Goal: Obtain resource: Obtain resource

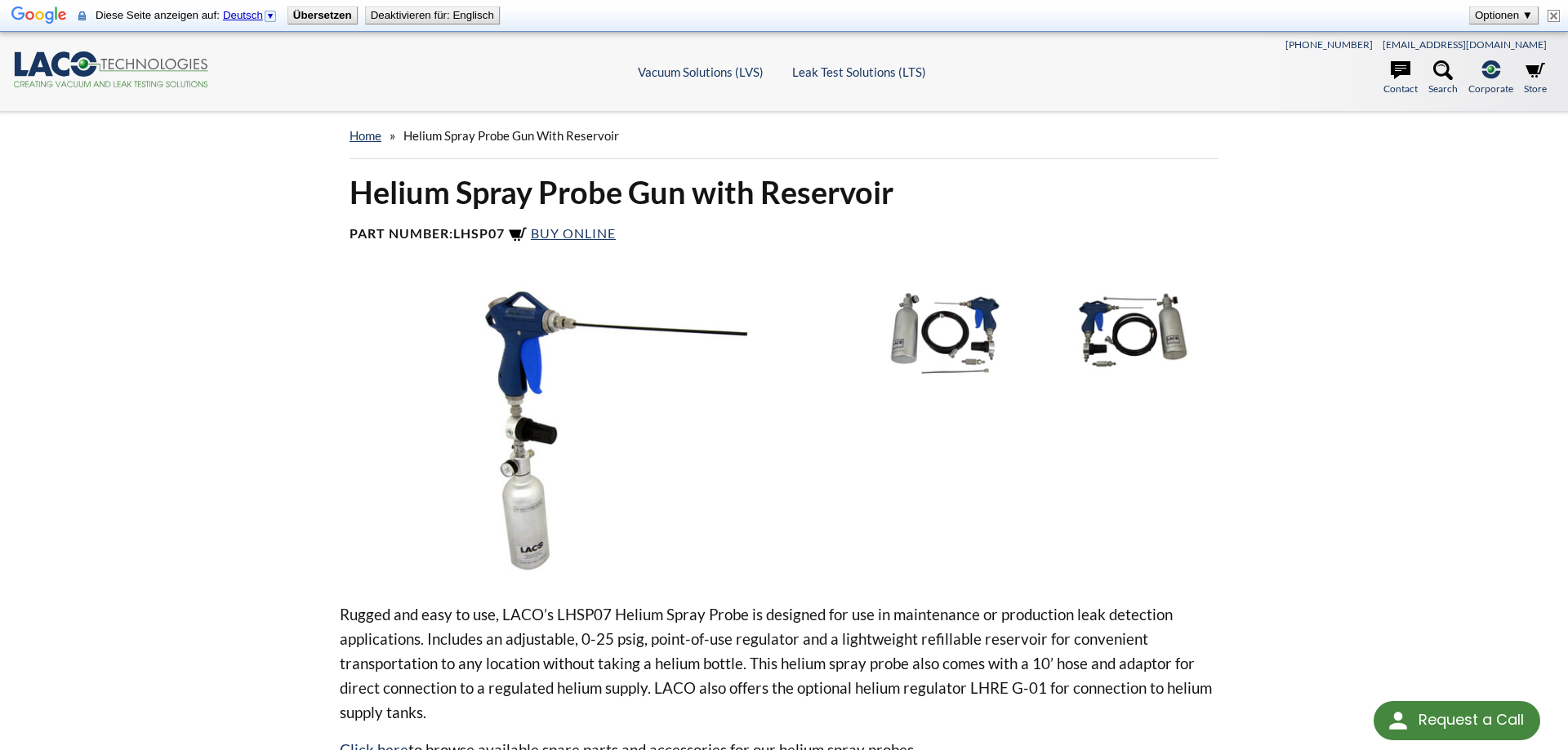
click at [960, 329] on img at bounding box center [958, 331] width 170 height 95
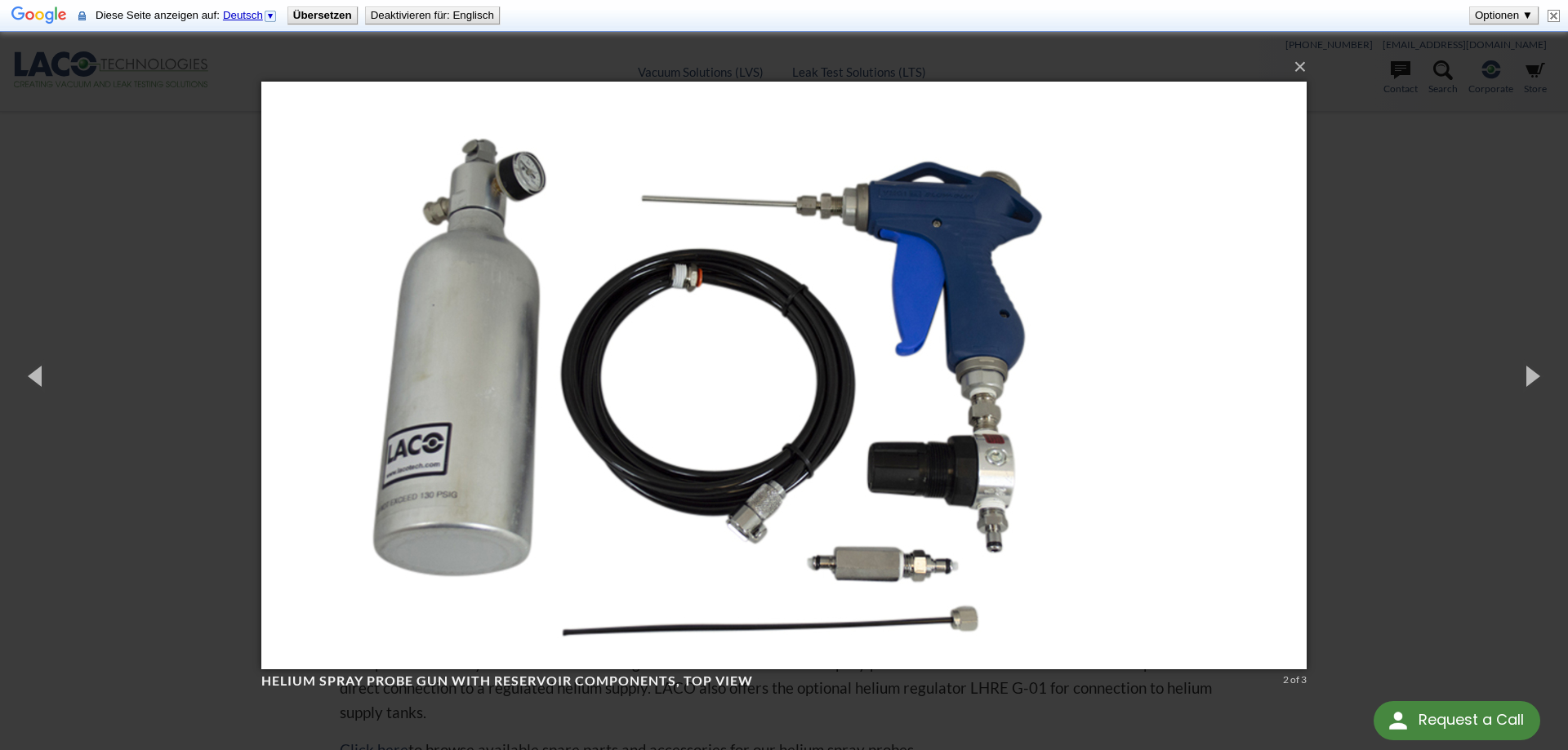
click at [150, 303] on div "× Helium Spray Probe Gun with Reservoir Components, top view 2 of 3 Loading..." at bounding box center [784, 375] width 1568 height 750
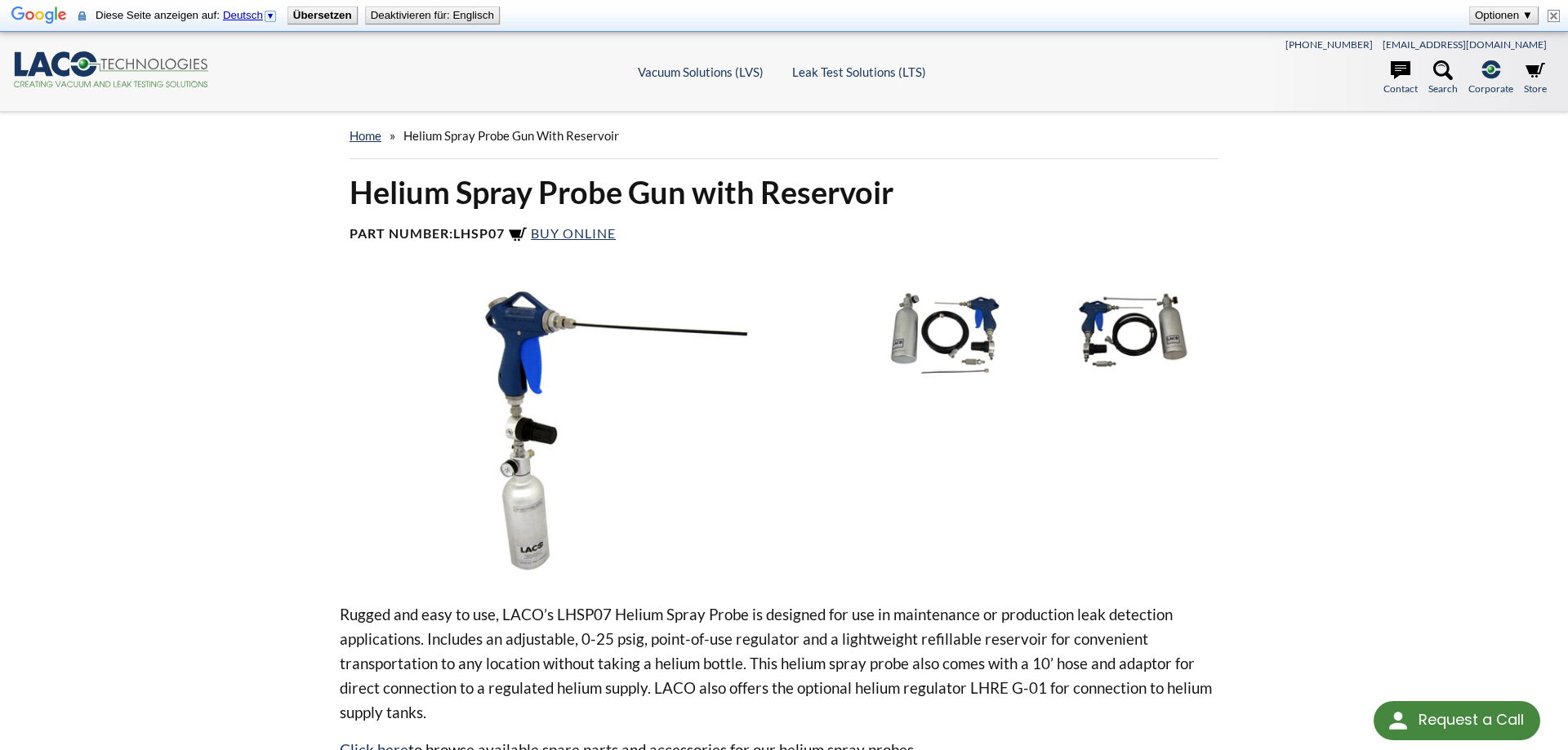
click at [499, 445] on img at bounding box center [599, 430] width 520 height 292
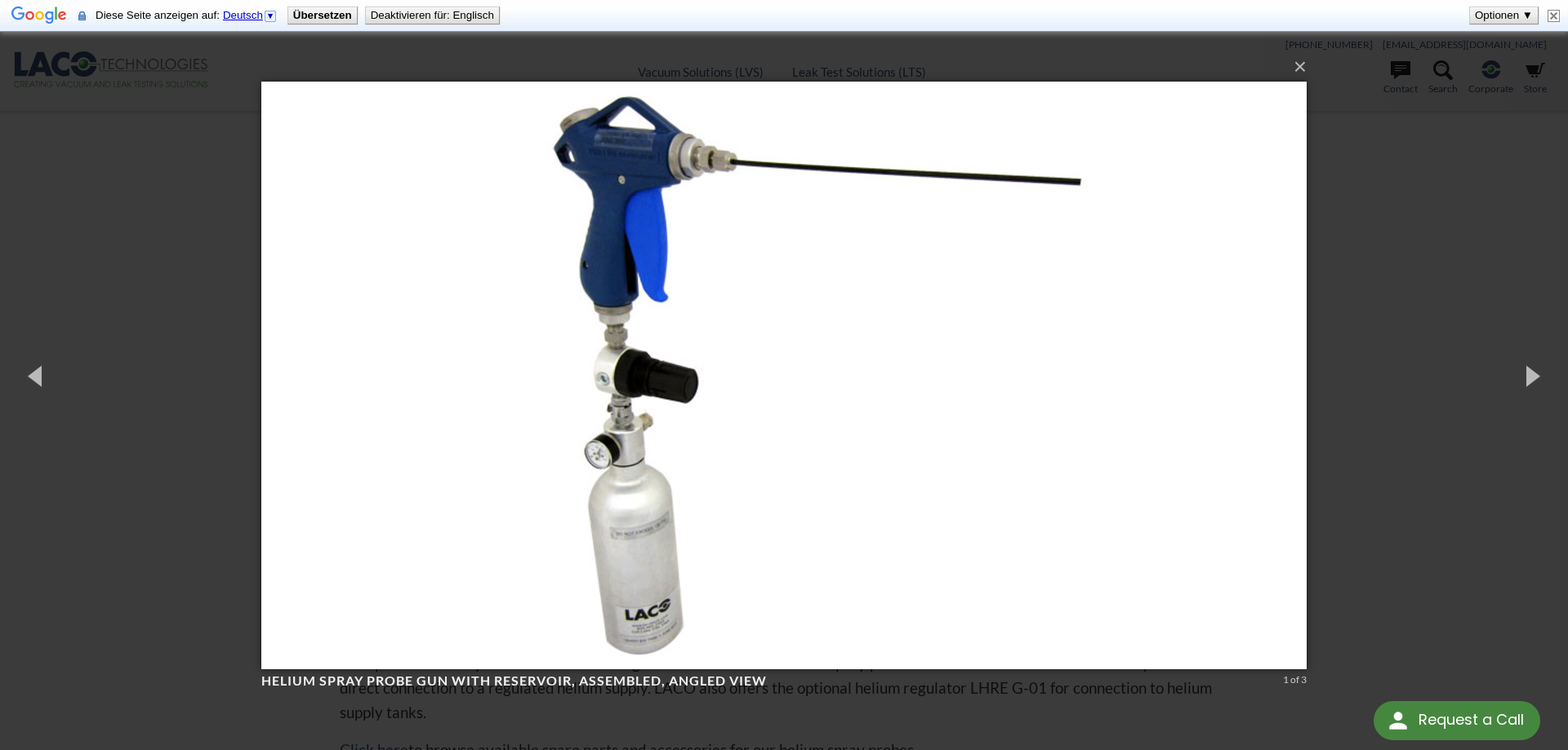
click at [150, 319] on div "× Helium Spray Probe Gun with Reservoir, assembled, angled view 1 of 3 Loading.…" at bounding box center [784, 375] width 1568 height 750
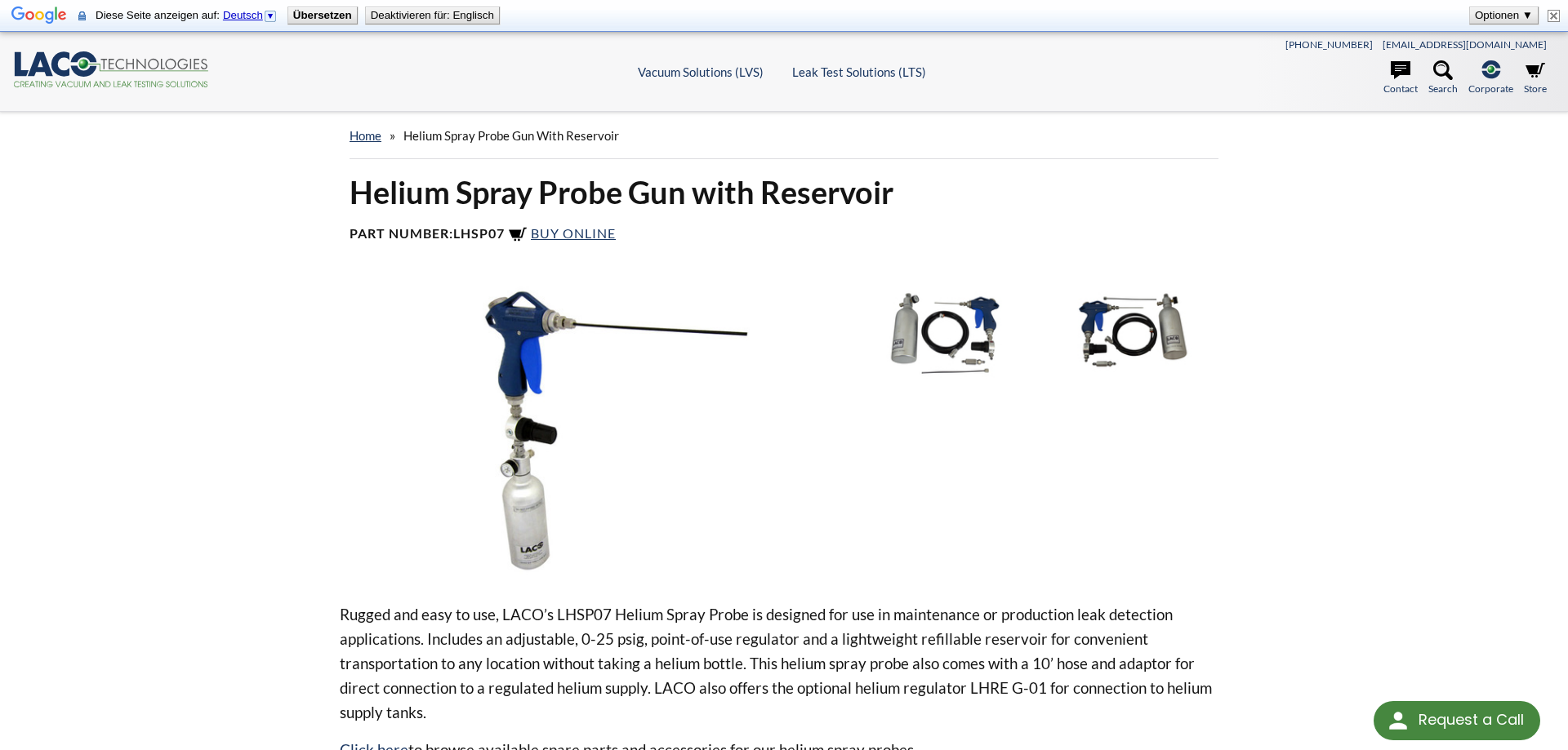
click at [958, 322] on img at bounding box center [958, 331] width 170 height 95
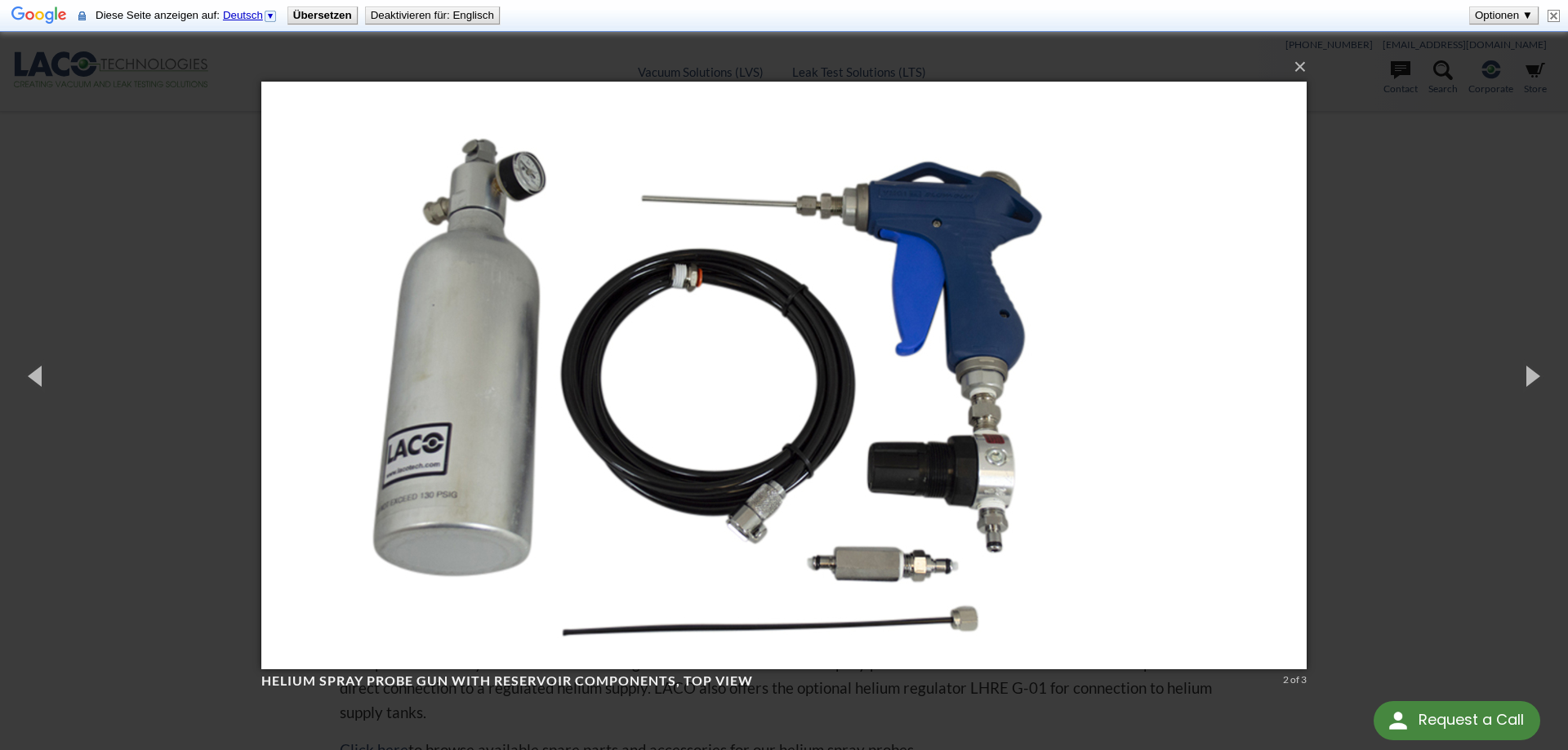
click at [1339, 214] on div "× Helium Spray Probe Gun with Reservoir Components, top view 2 of 3 Loading..." at bounding box center [784, 375] width 1568 height 750
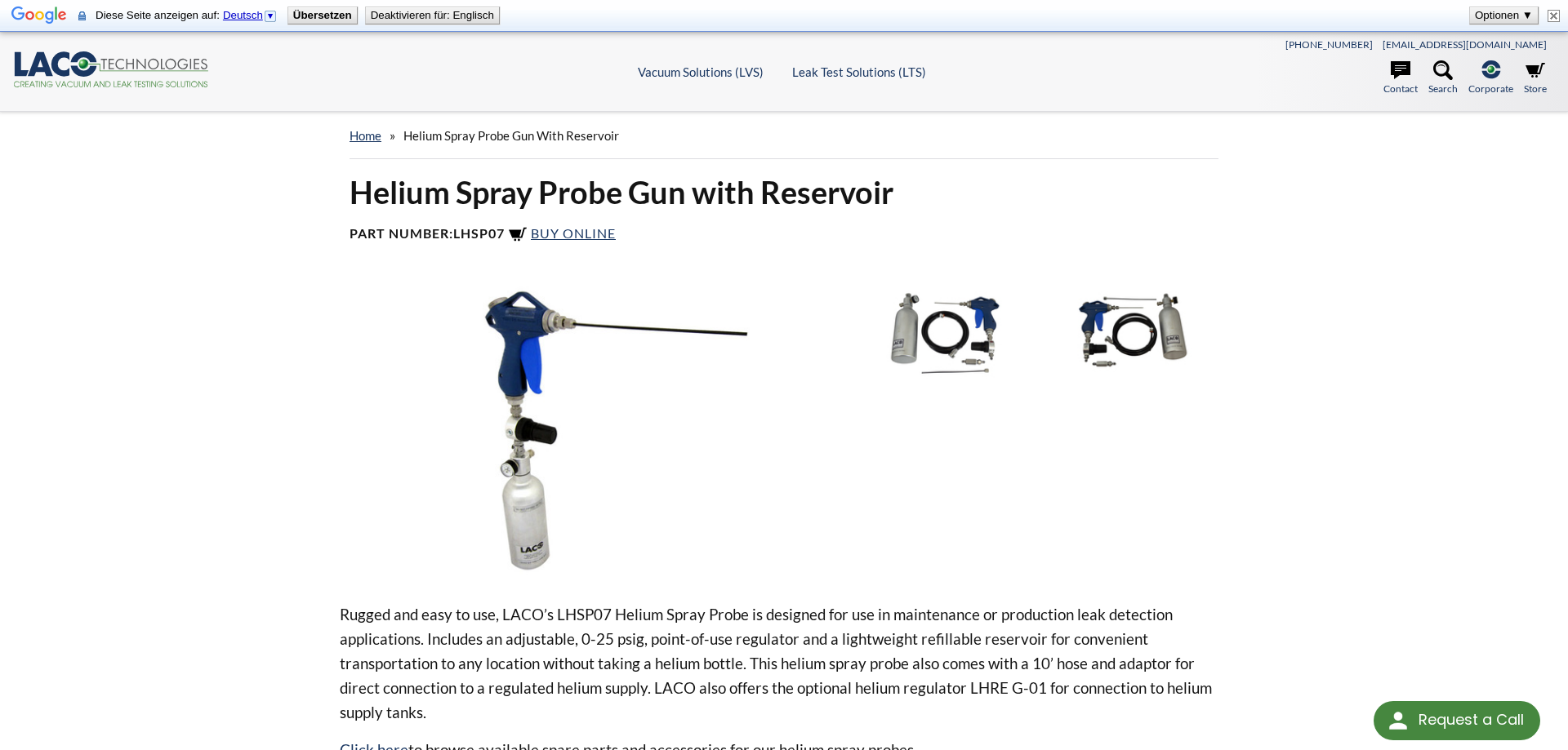
click at [1117, 337] on img at bounding box center [1135, 331] width 170 height 95
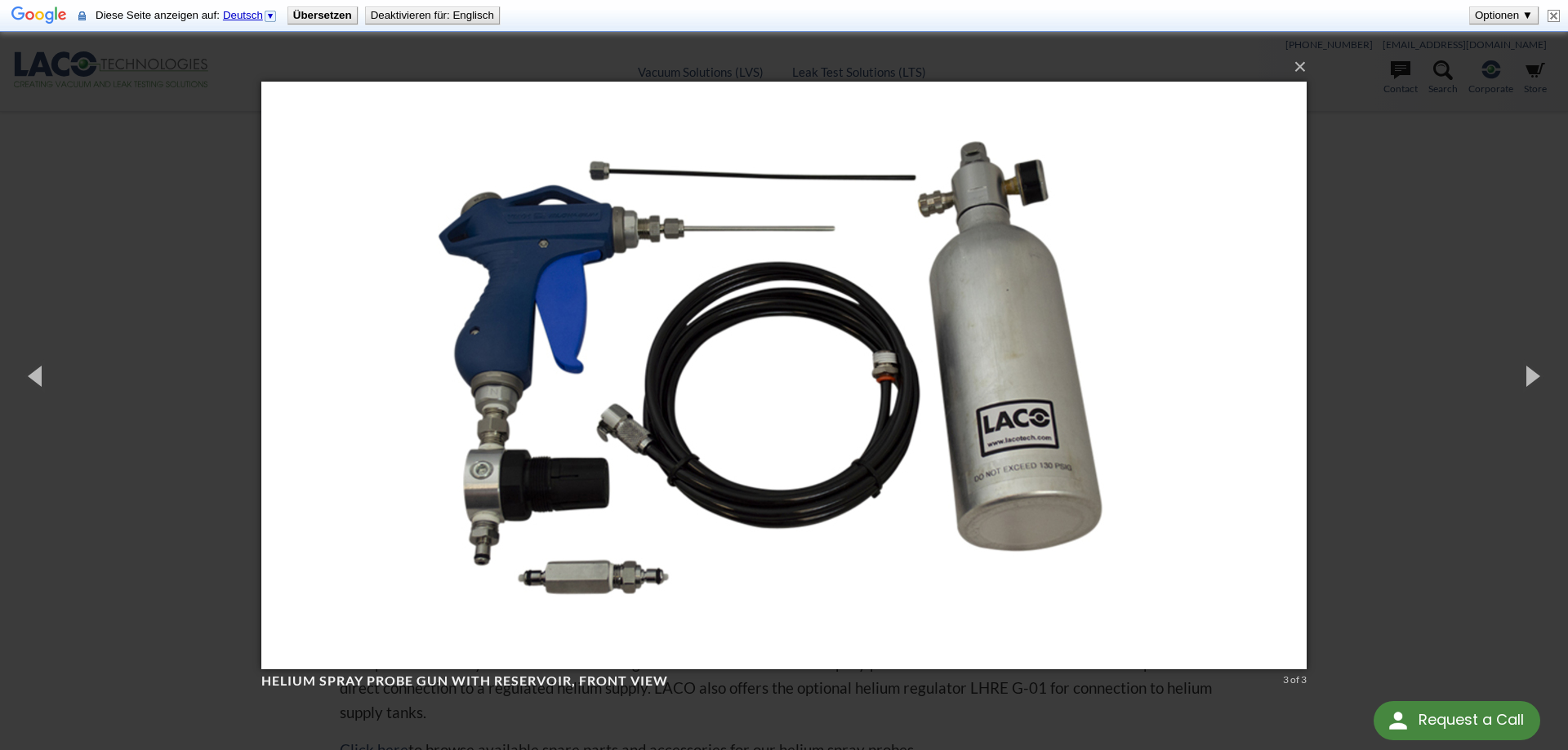
click at [1430, 284] on div "× Helium Spray Probe Gun with Reservoir, front view 3 of 3 Loading..." at bounding box center [784, 375] width 1568 height 750
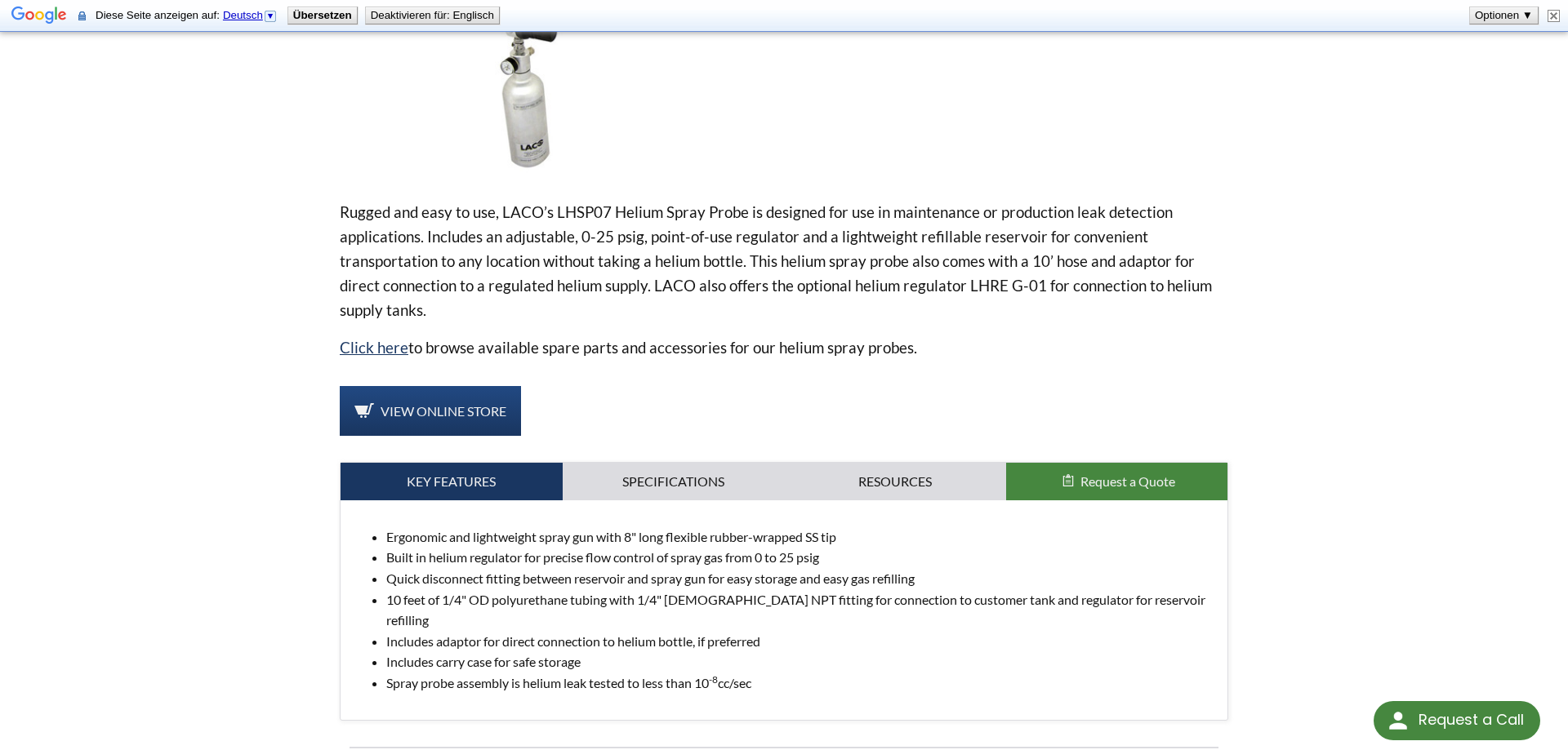
scroll to position [416, 0]
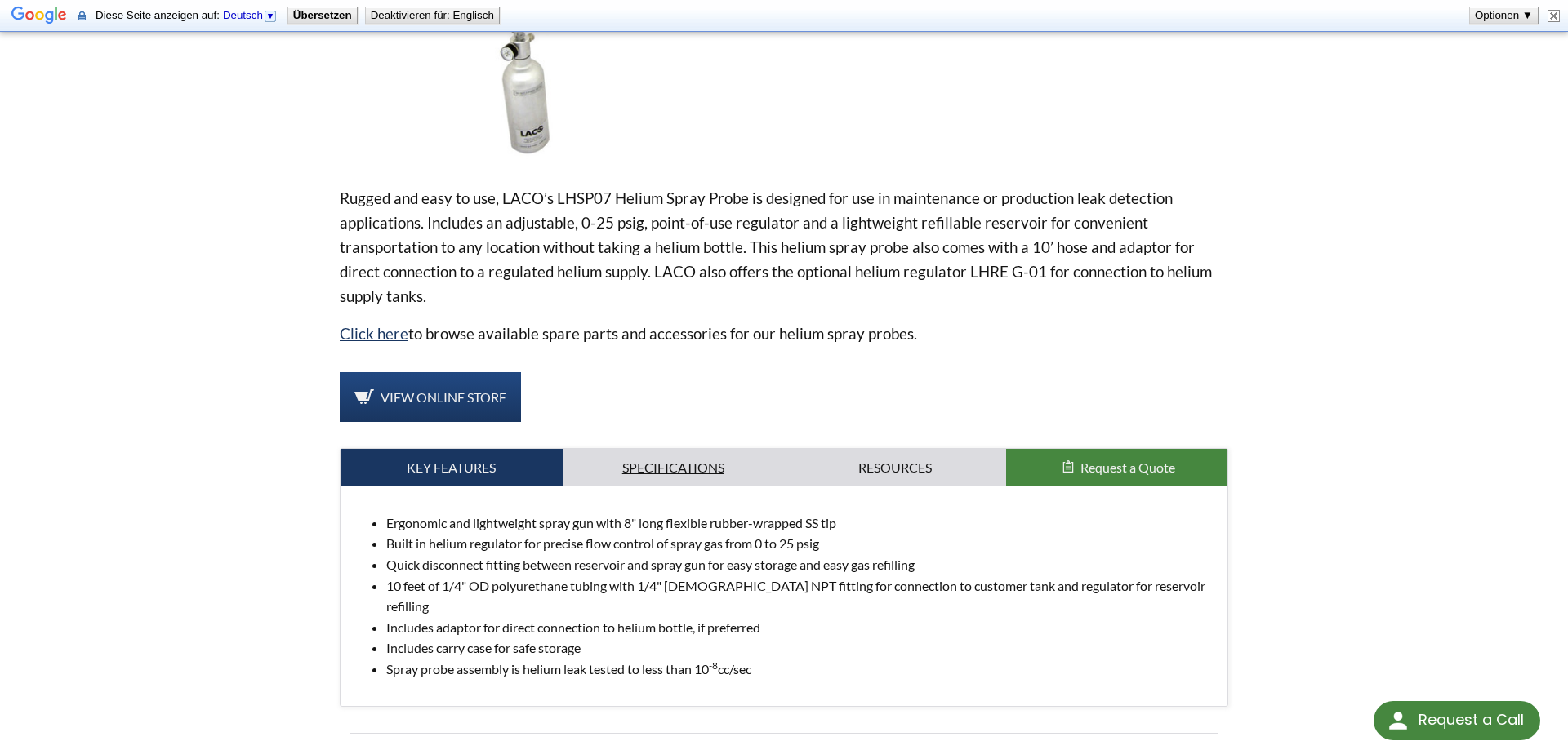
click at [717, 455] on link "Specifications" at bounding box center [673, 468] width 222 height 38
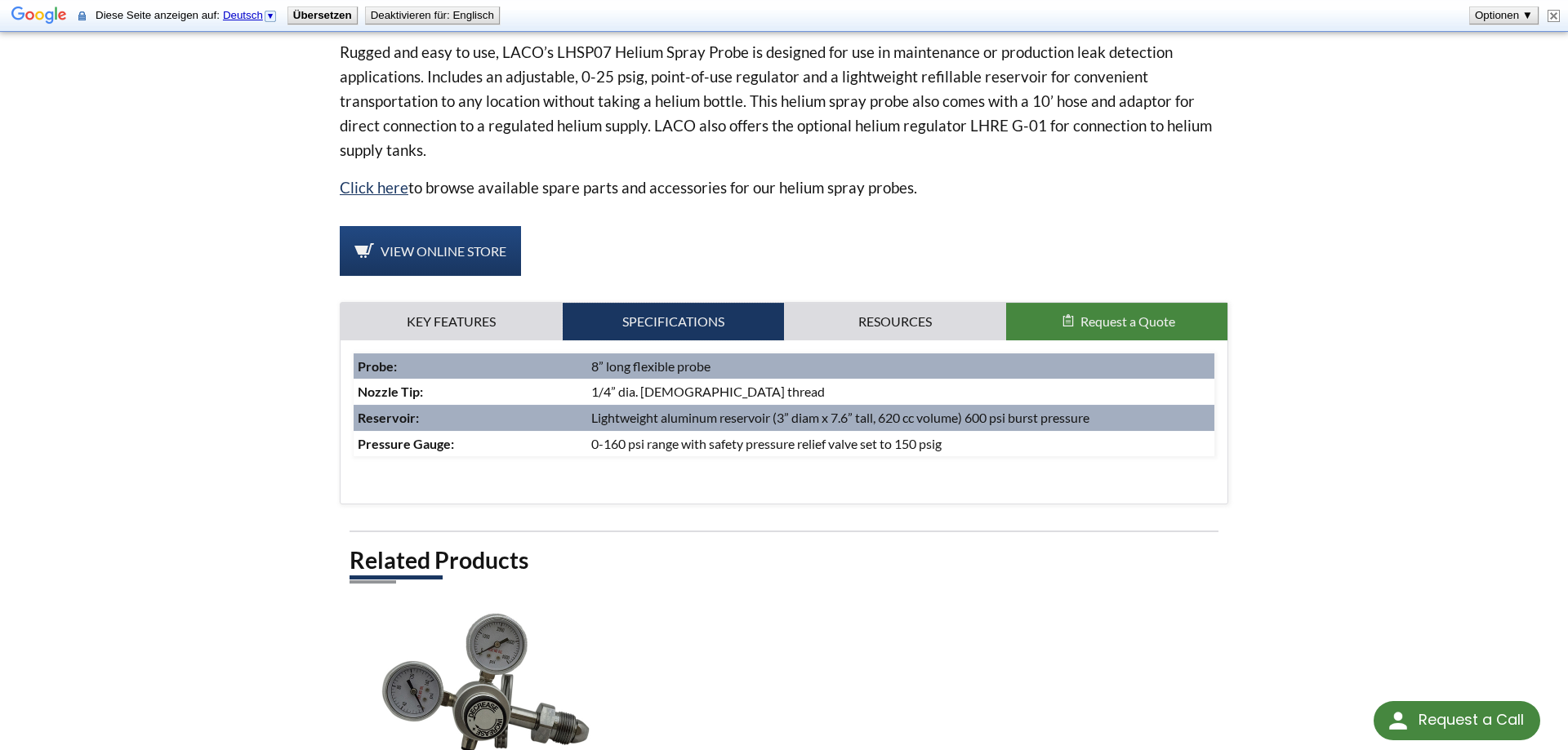
scroll to position [583, 0]
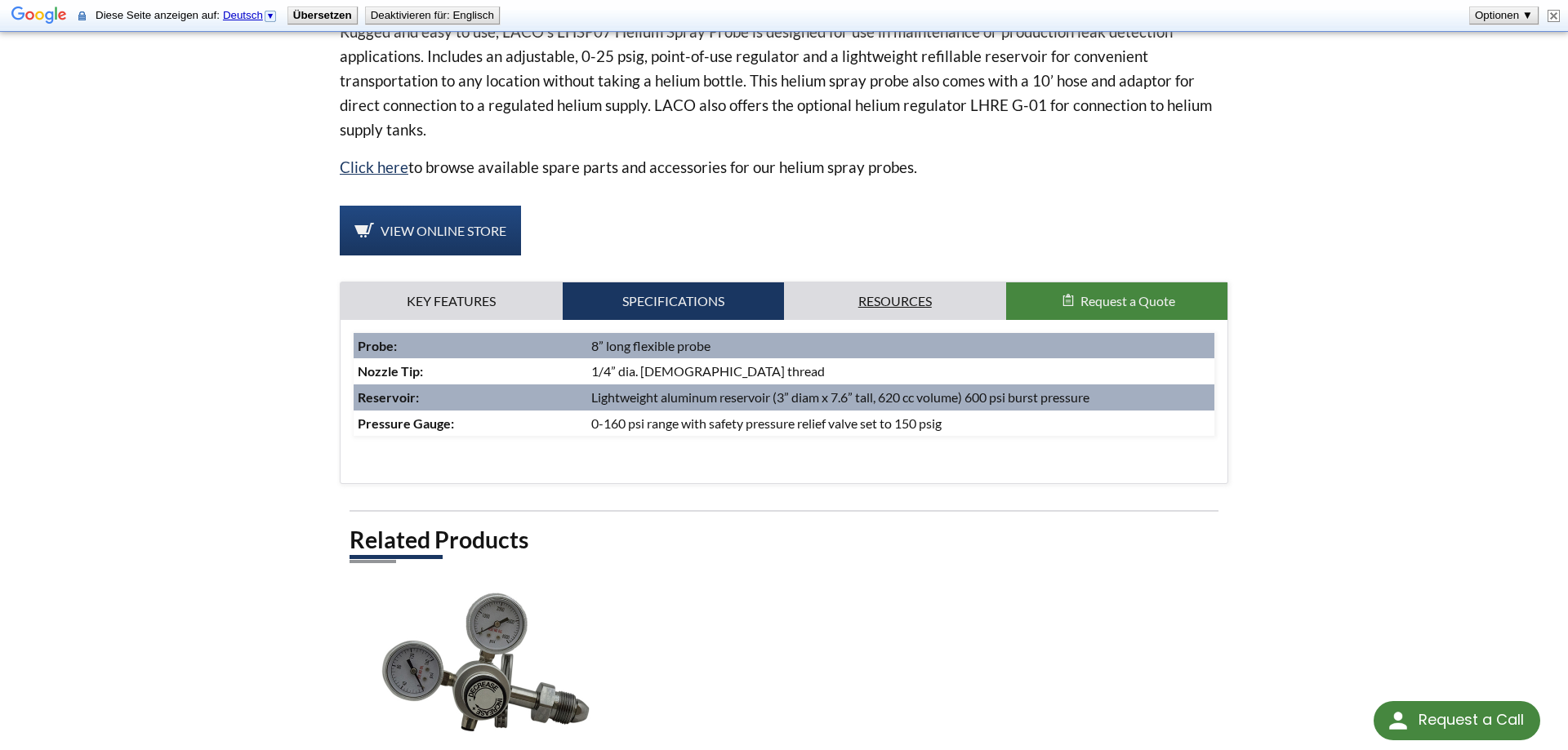
click at [910, 300] on link "Resources" at bounding box center [895, 302] width 222 height 38
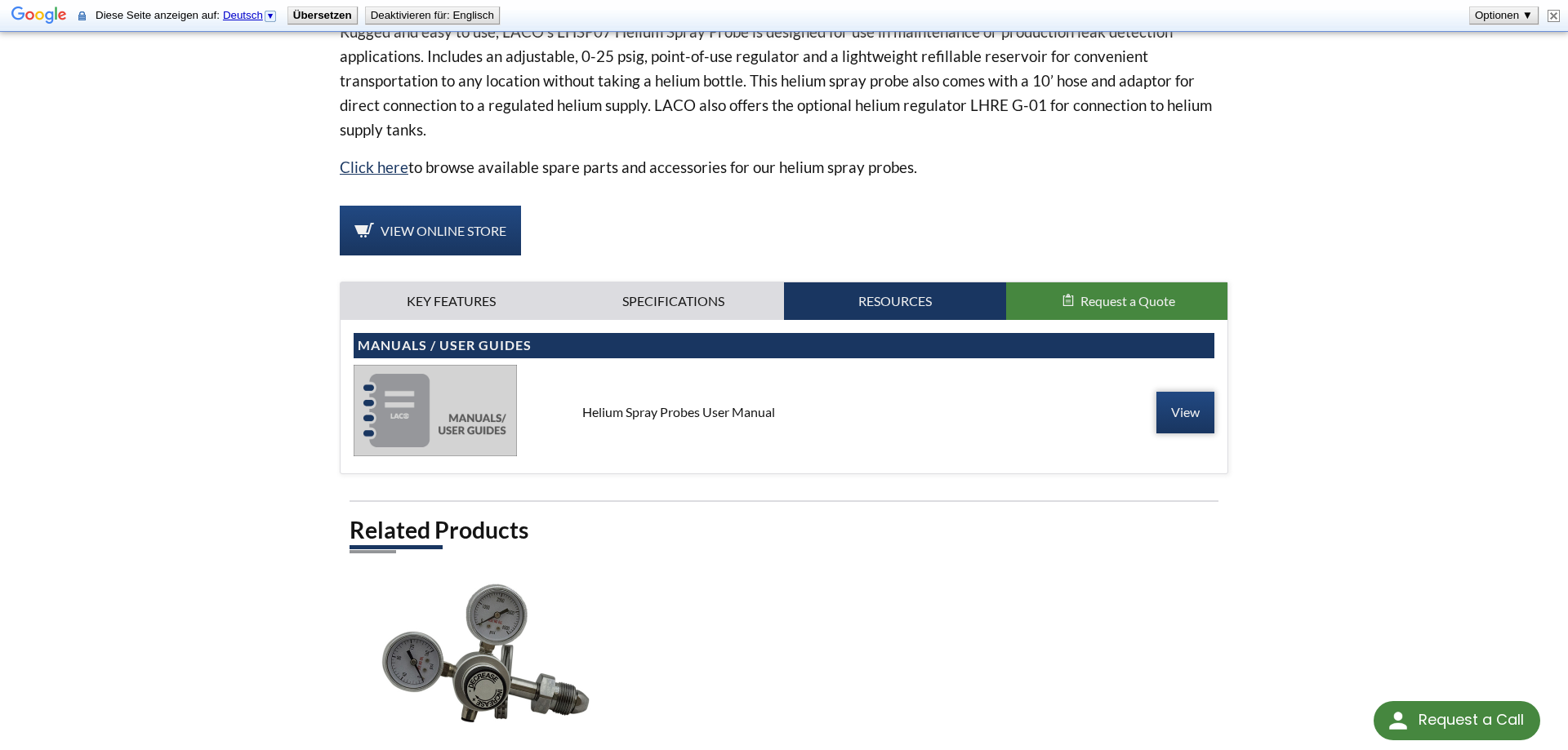
click at [1192, 418] on link "View" at bounding box center [1185, 413] width 58 height 41
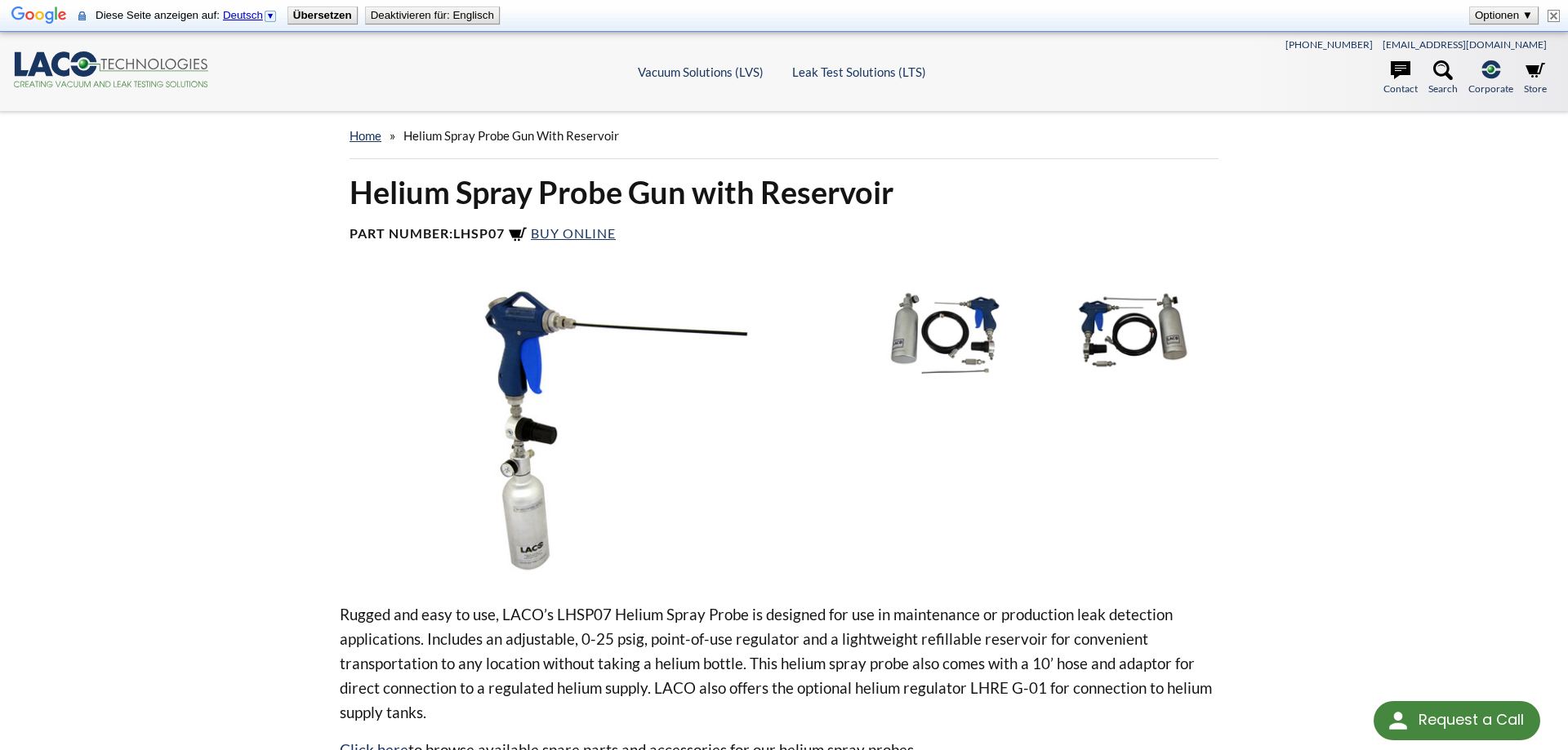
click at [453, 11] on button "Deaktivieren für: Englisch" at bounding box center [433, 15] width 133 height 16
select select
click at [977, 328] on img at bounding box center [958, 331] width 170 height 95
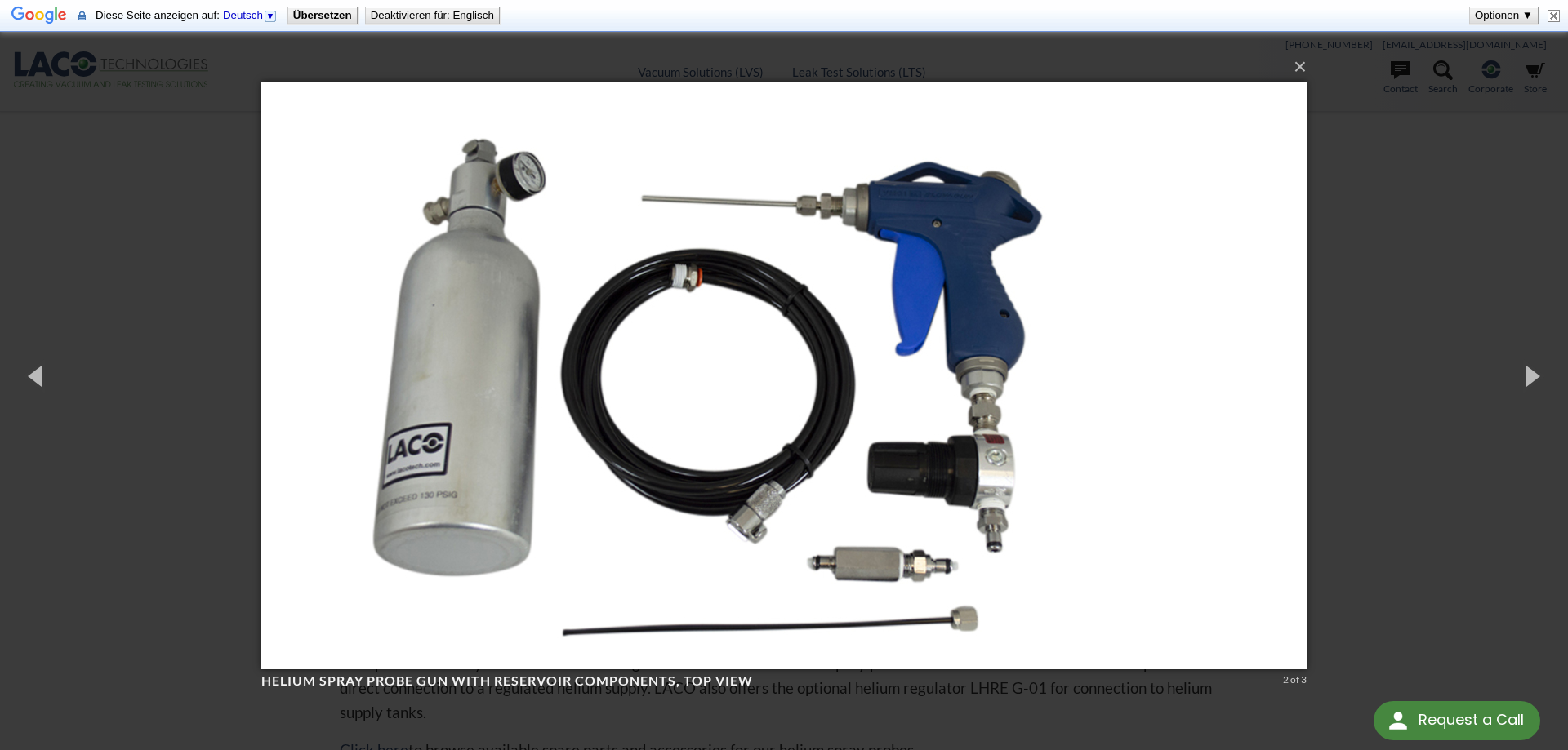
click at [1427, 268] on div "× Helium Spray Probe Gun with Reservoir Components, top view 2 of 3 Loading..." at bounding box center [784, 375] width 1568 height 750
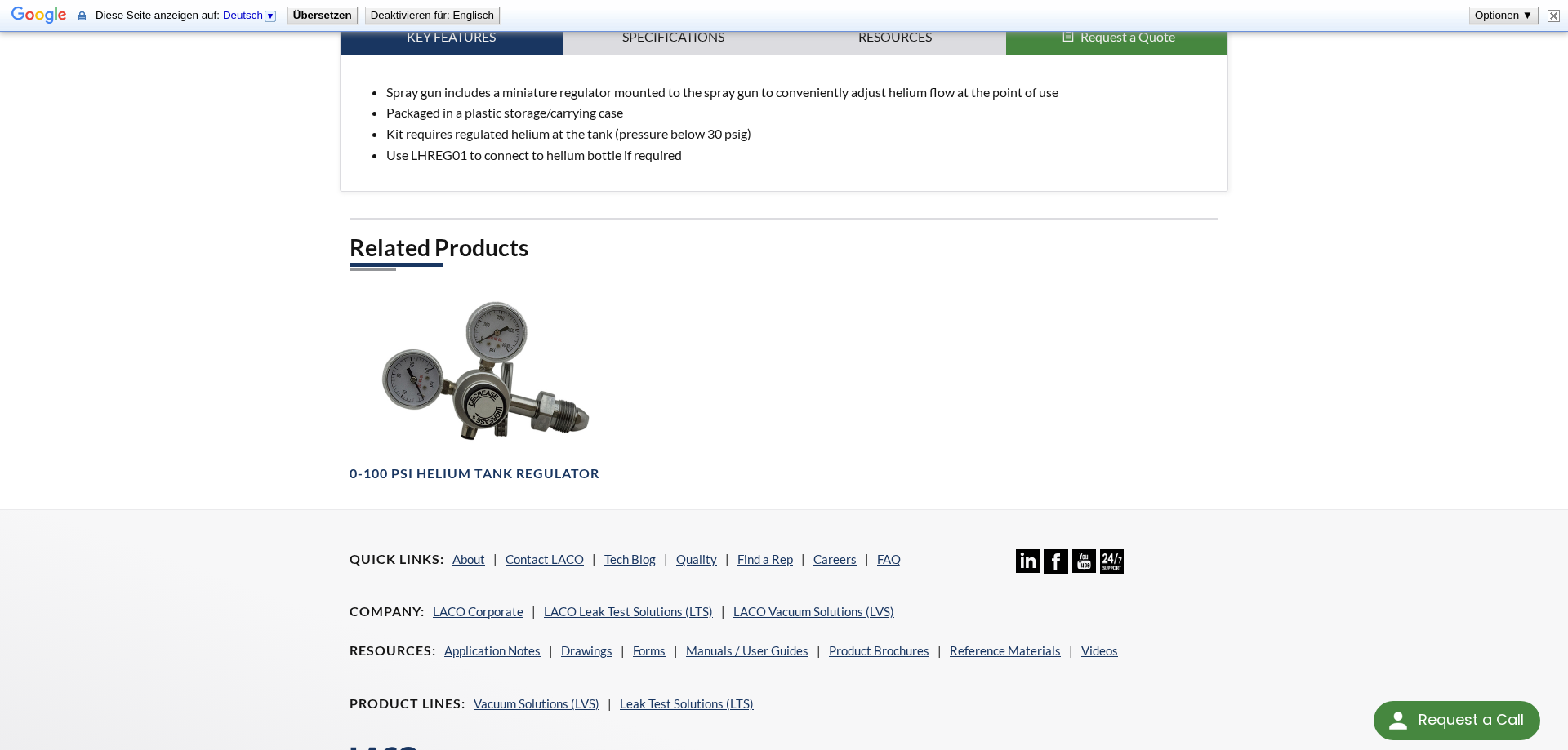
scroll to position [890, 0]
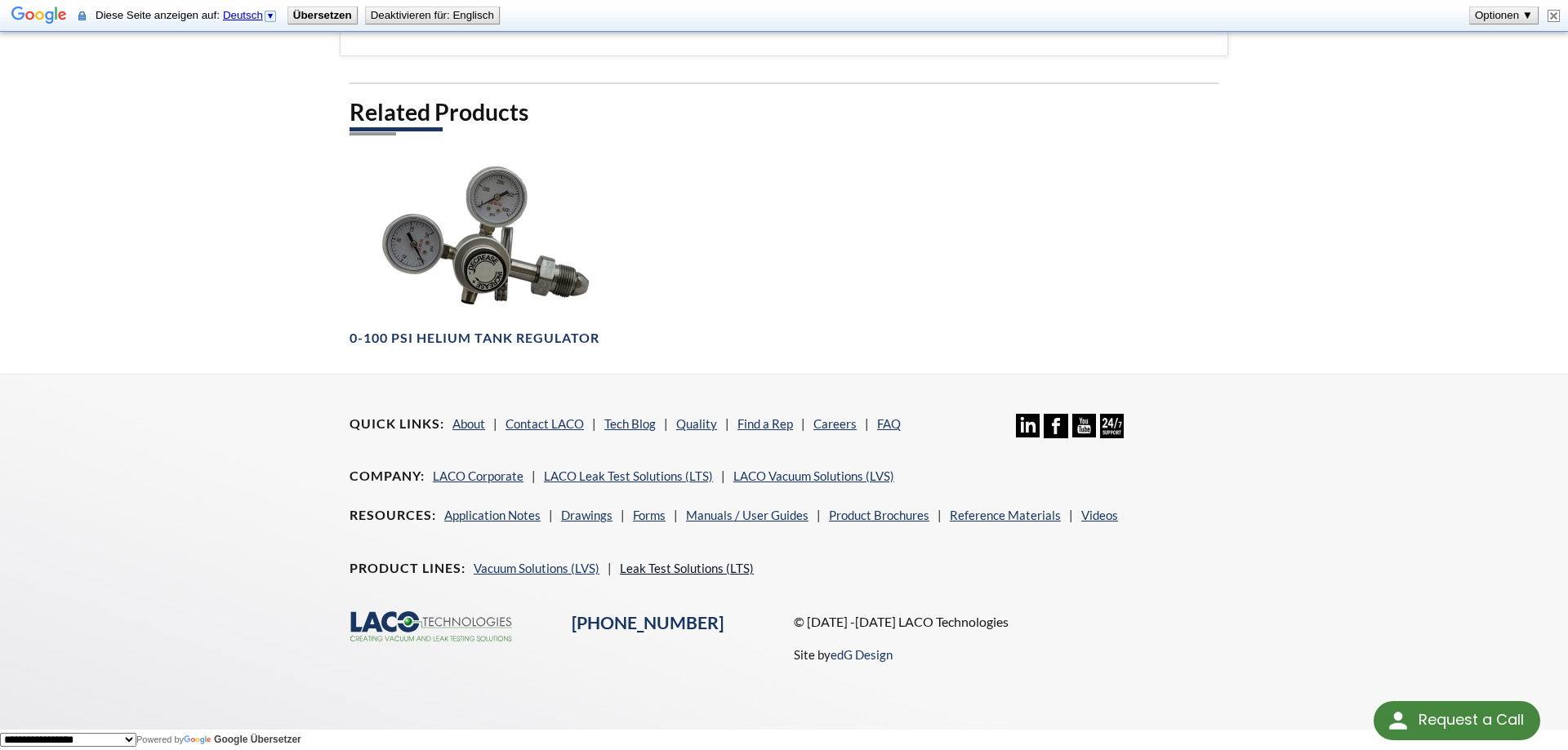
click at [655, 564] on link "Leak Test Solutions (LTS)" at bounding box center [687, 567] width 134 height 14
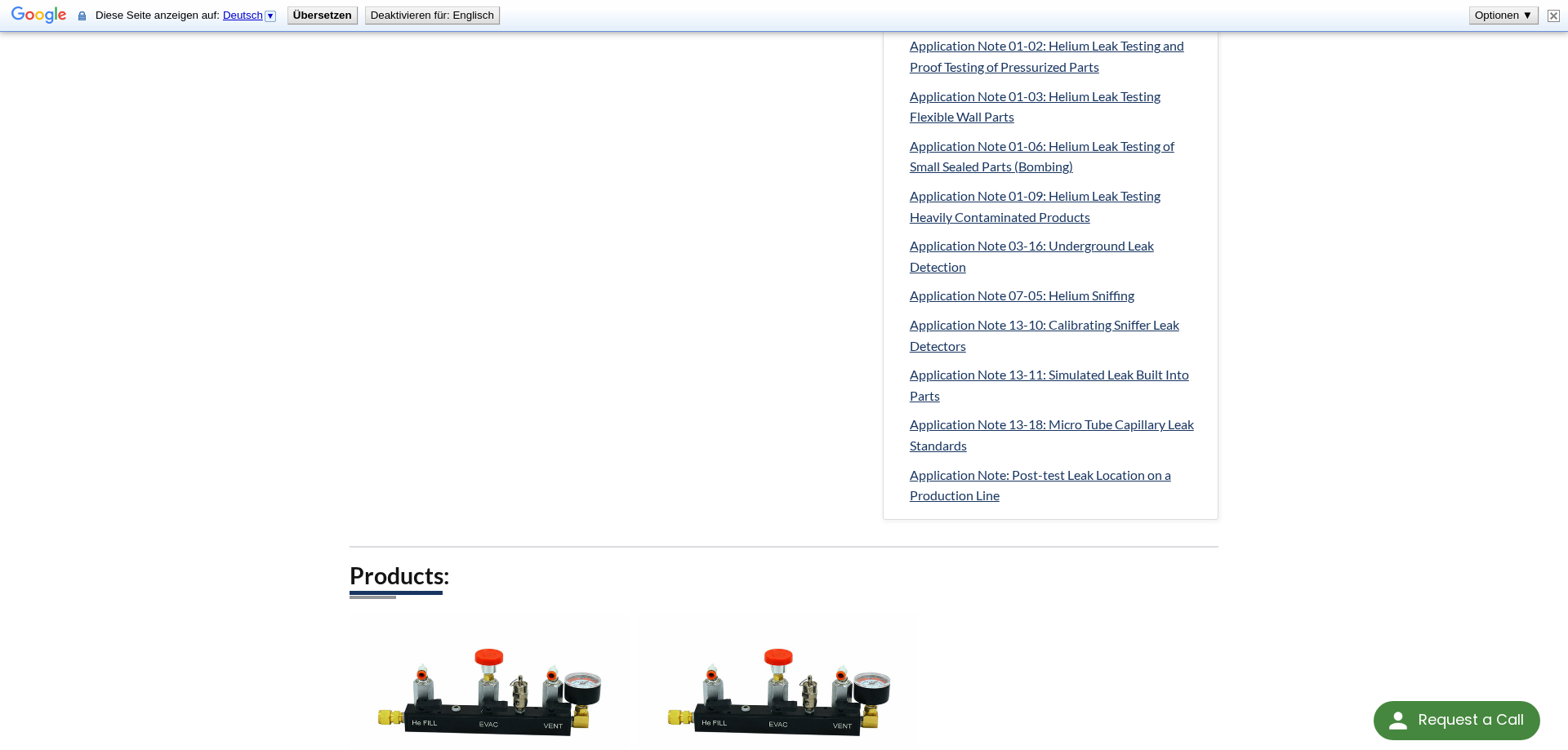
scroll to position [3462, 0]
